Goal: Navigation & Orientation: Find specific page/section

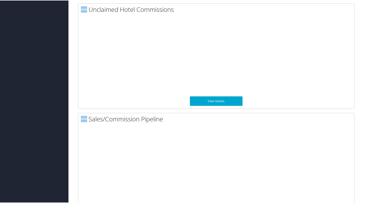
scroll to position [403, 0]
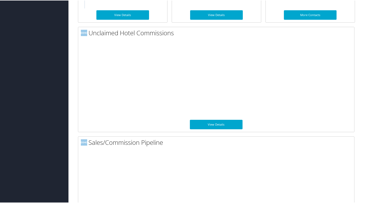
scroll to position [358, 0]
